Goal: Information Seeking & Learning: Find specific fact

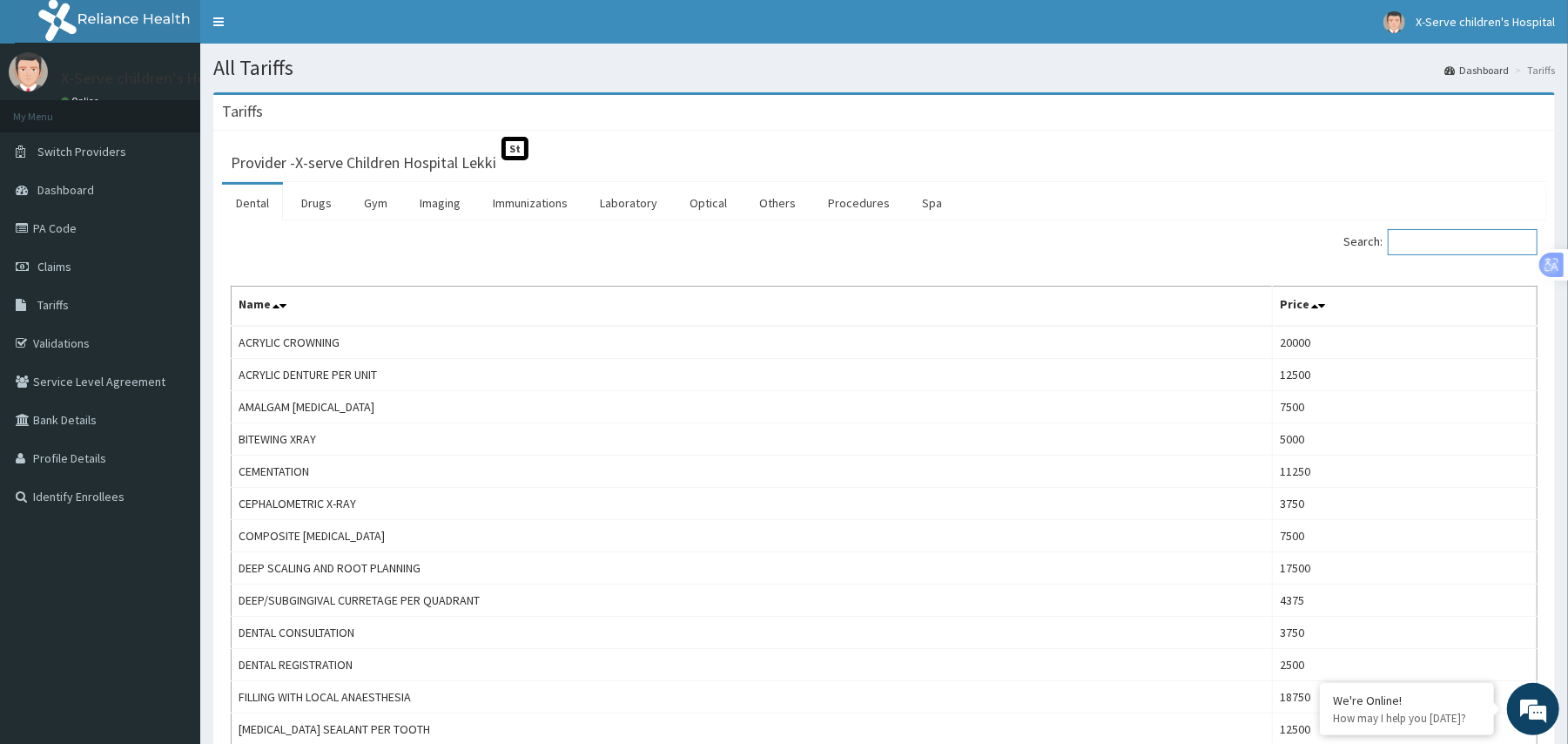
click at [1427, 247] on input "Search:" at bounding box center [1462, 242] width 149 height 26
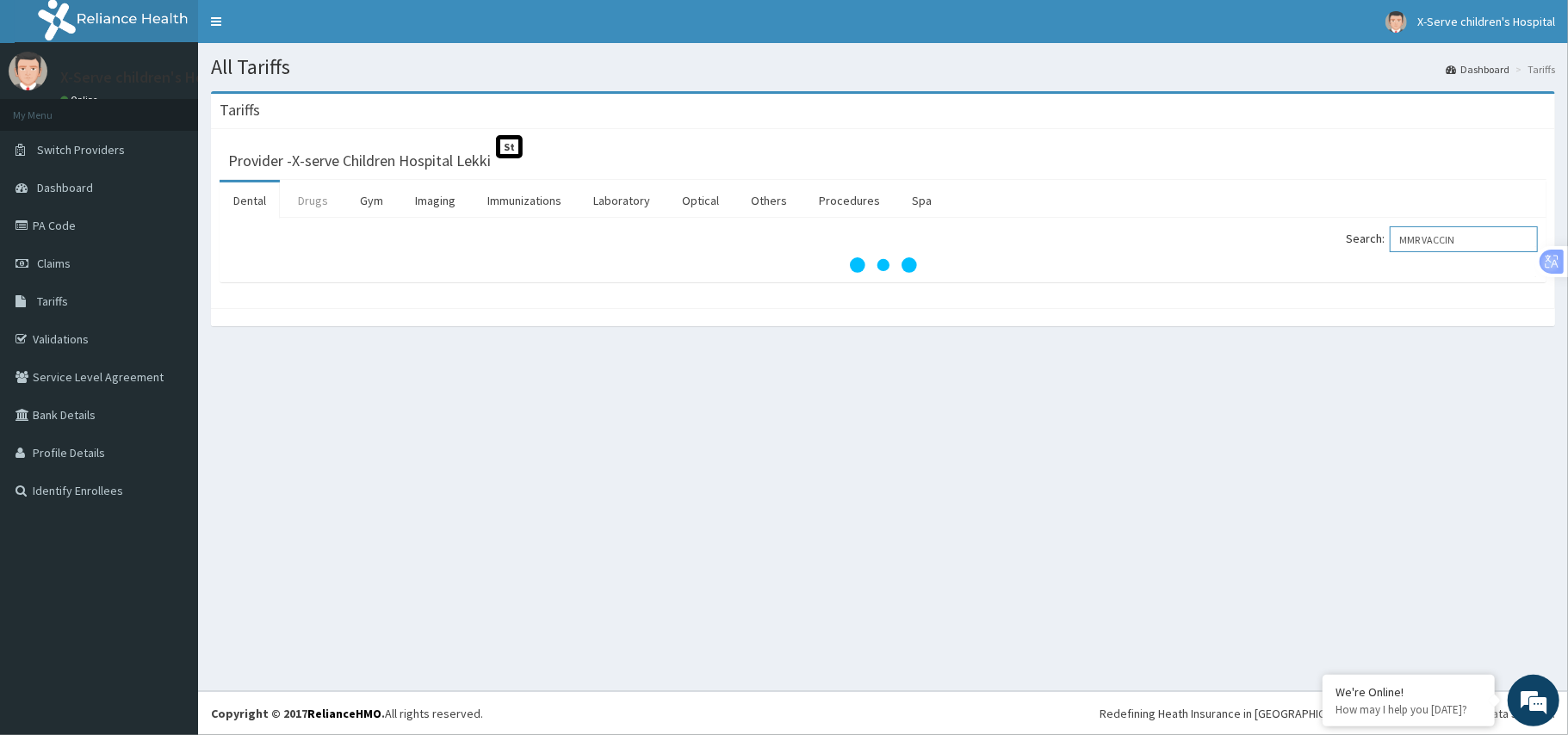
type input "MMR VACCIN"
click at [325, 201] on link "Drugs" at bounding box center [313, 201] width 57 height 36
click at [1440, 238] on input "Search:" at bounding box center [1463, 239] width 148 height 26
type input "M"
click at [1465, 239] on input "MMR" at bounding box center [1463, 239] width 148 height 26
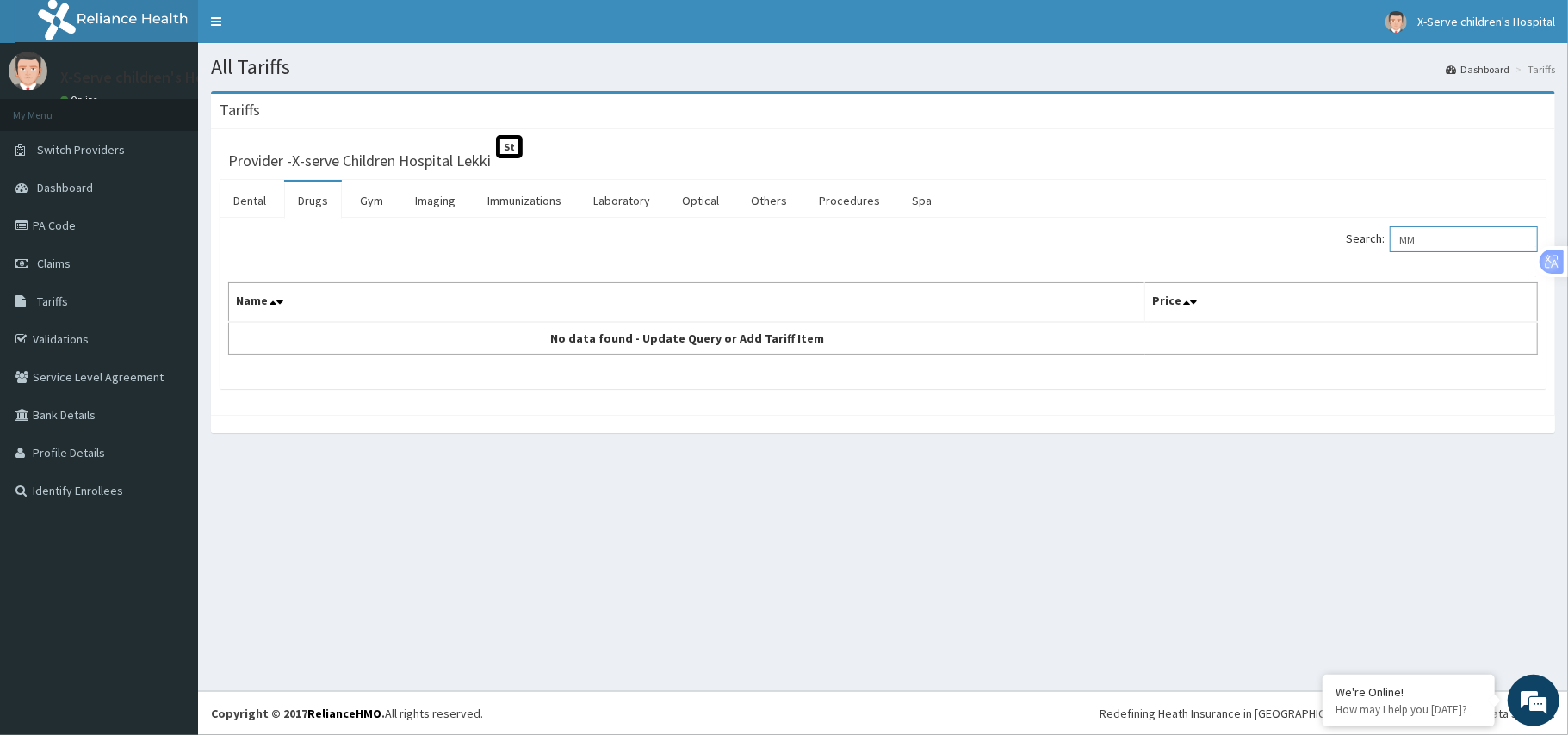
type input "M"
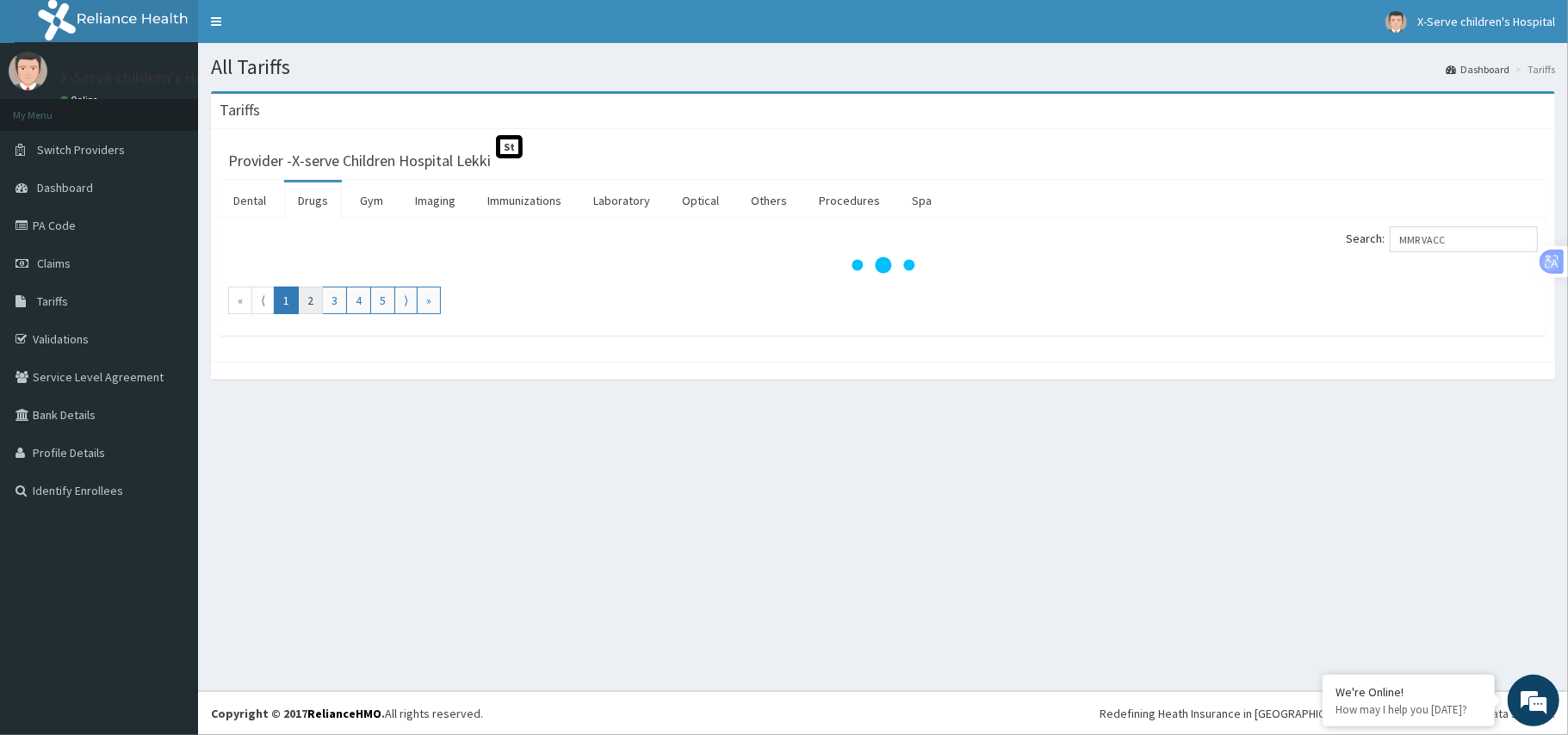
click at [307, 301] on link "2" at bounding box center [311, 300] width 25 height 28
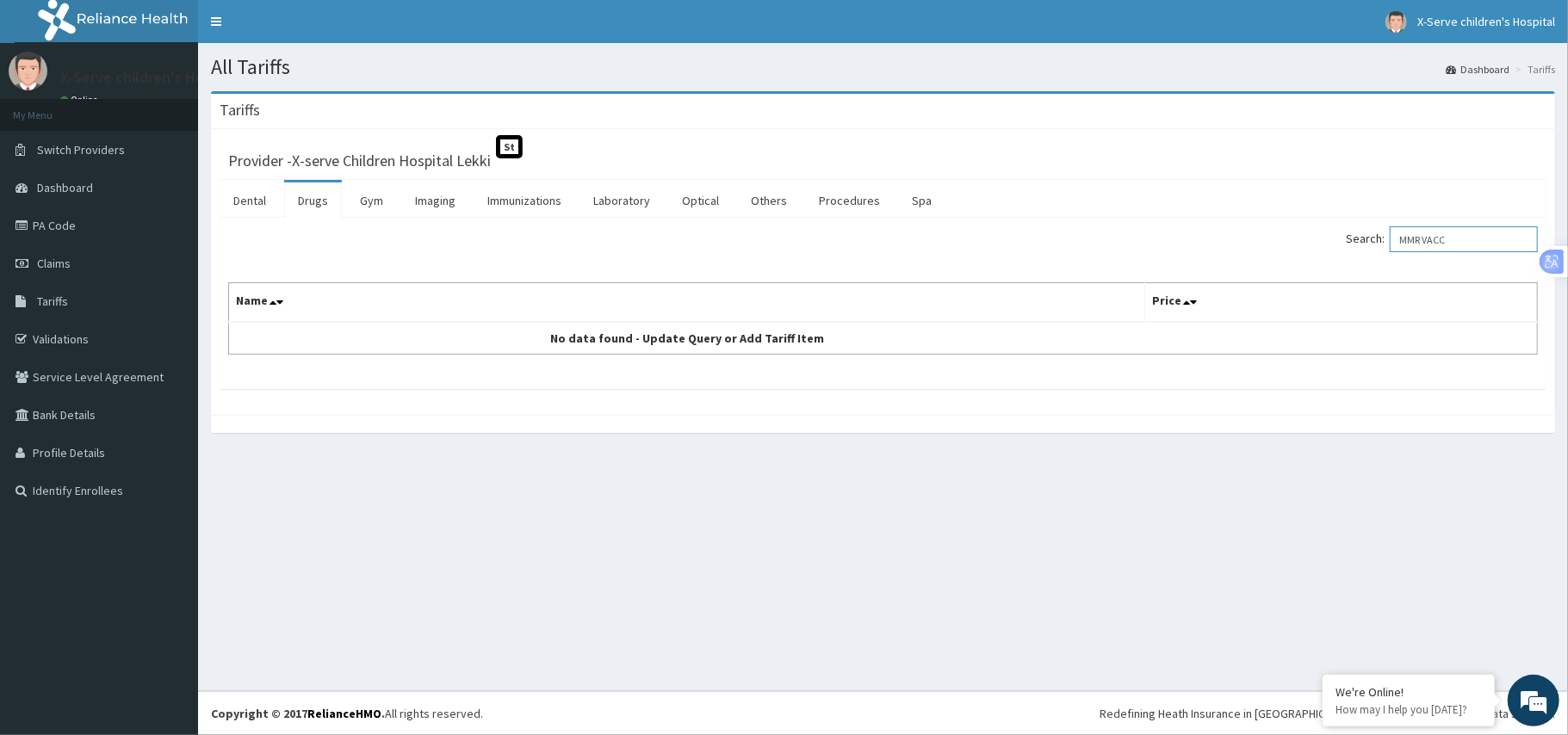
click at [1474, 248] on input "MMR VACC" at bounding box center [1463, 239] width 148 height 26
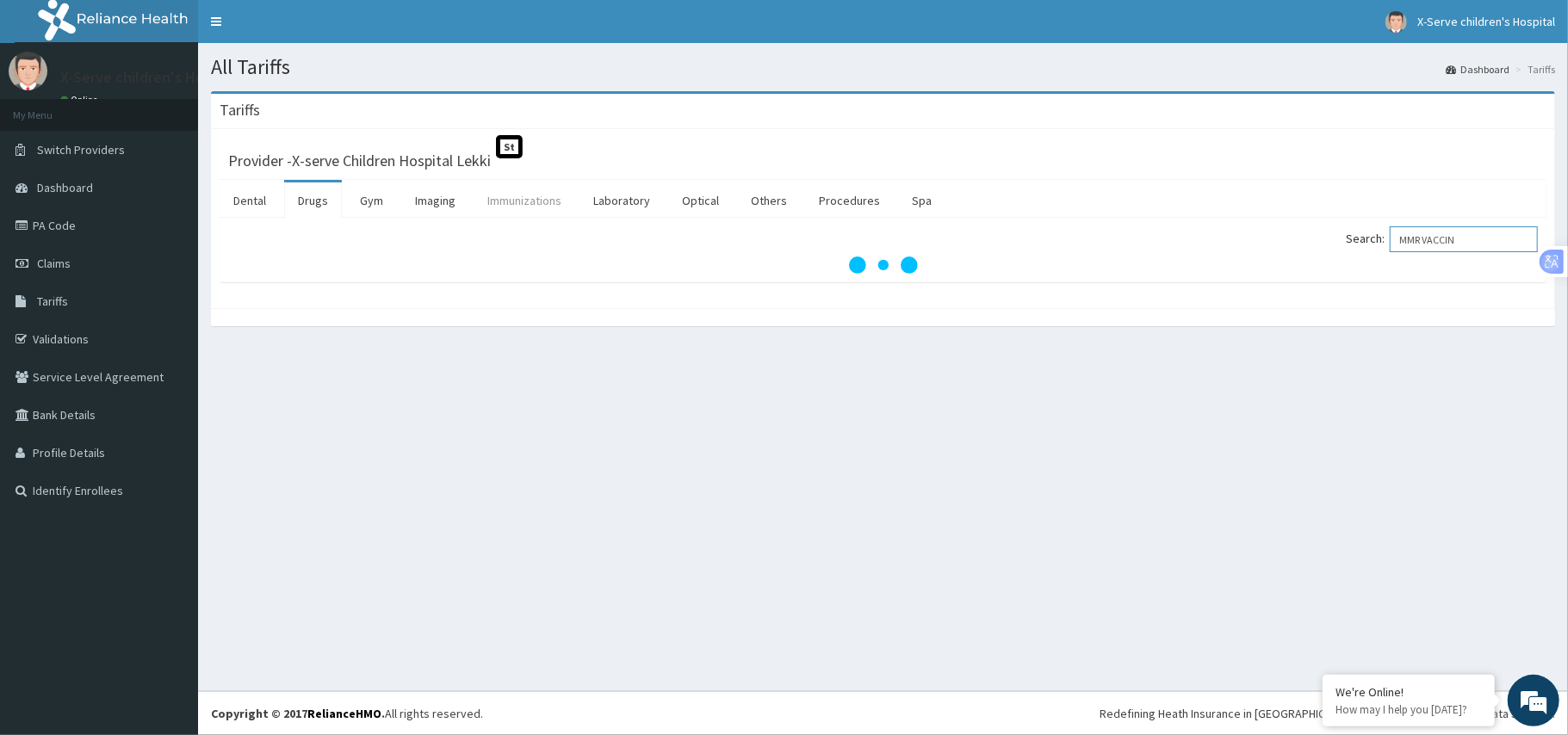
type input "MMR VACCIN"
click at [524, 201] on link "Immunizations" at bounding box center [524, 201] width 101 height 36
click at [1417, 231] on input "Search:" at bounding box center [1463, 239] width 148 height 26
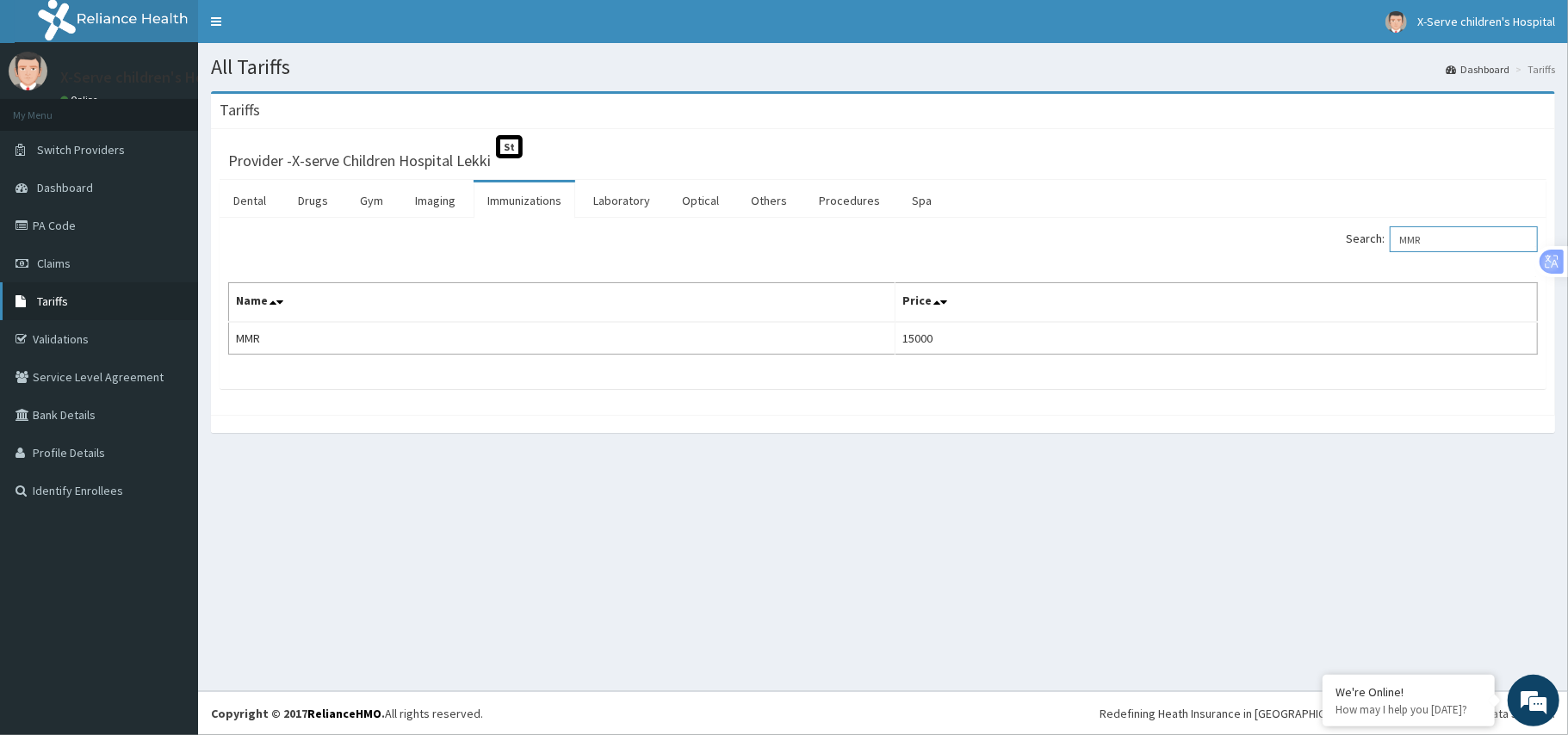
type input "MMR"
click at [84, 295] on link "Tariffs" at bounding box center [99, 301] width 198 height 38
